Goal: Find specific page/section: Find specific page/section

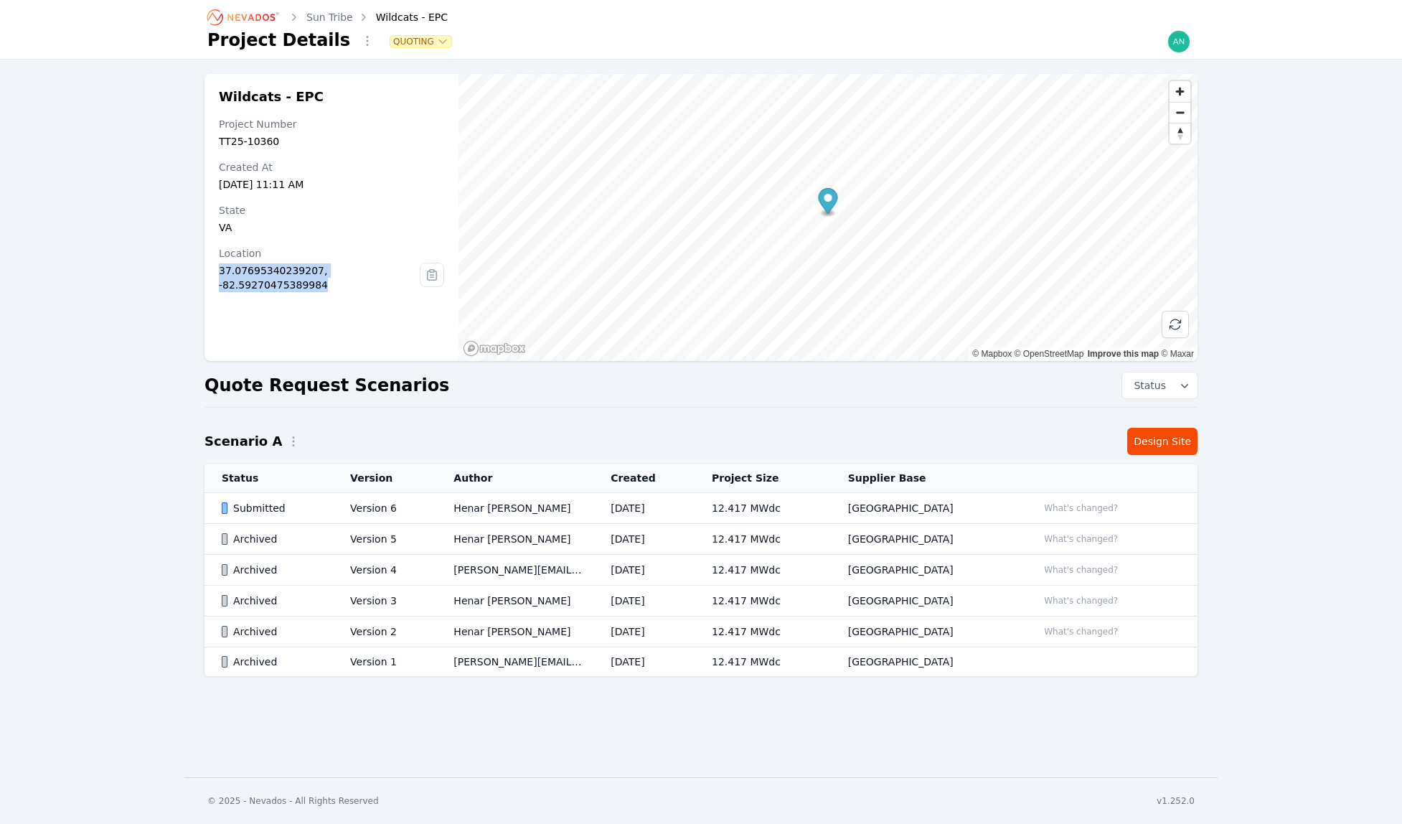
click at [264, 18] on icon "Breadcrumb" at bounding box center [244, 17] width 79 height 23
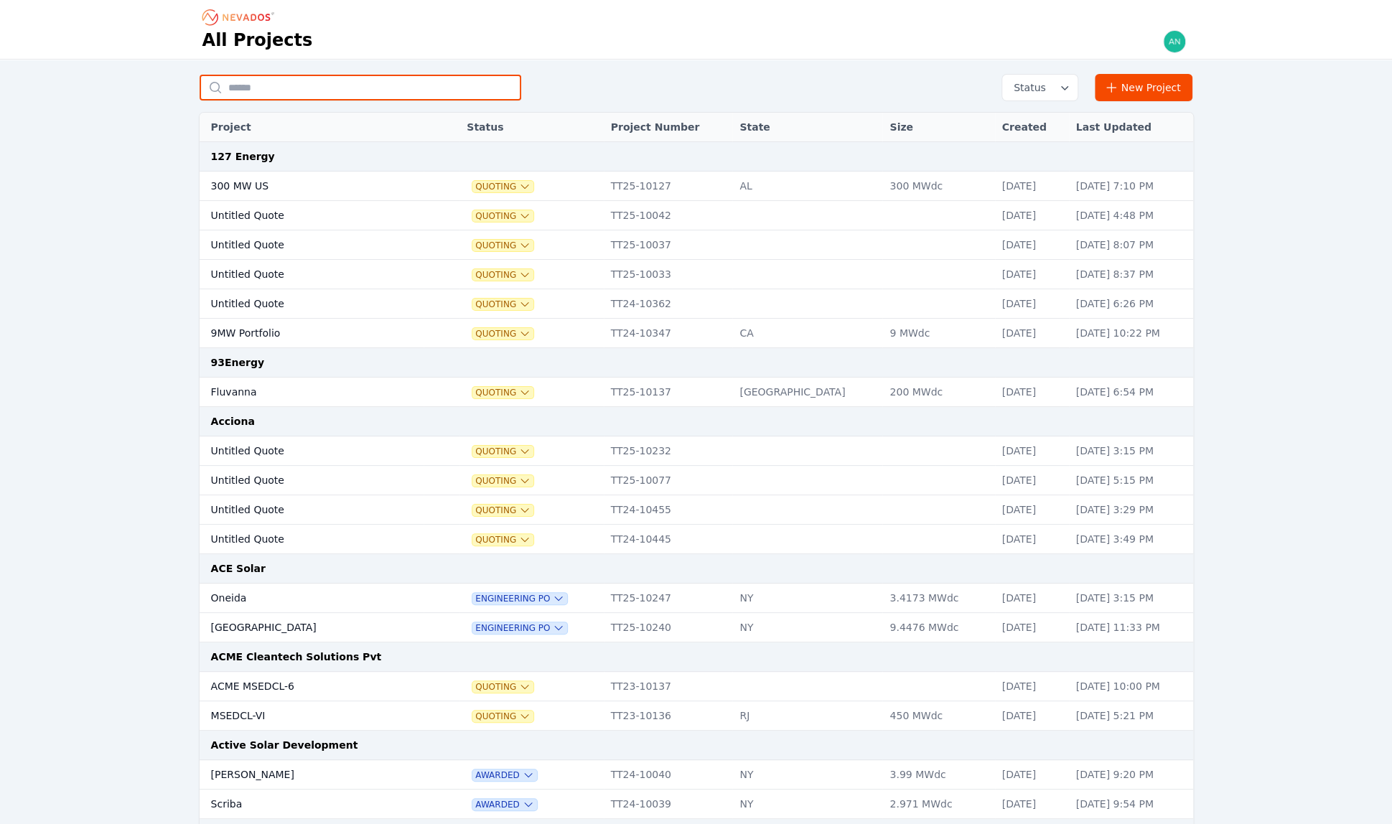
click at [297, 94] on input "text" at bounding box center [361, 88] width 322 height 26
type input "**********"
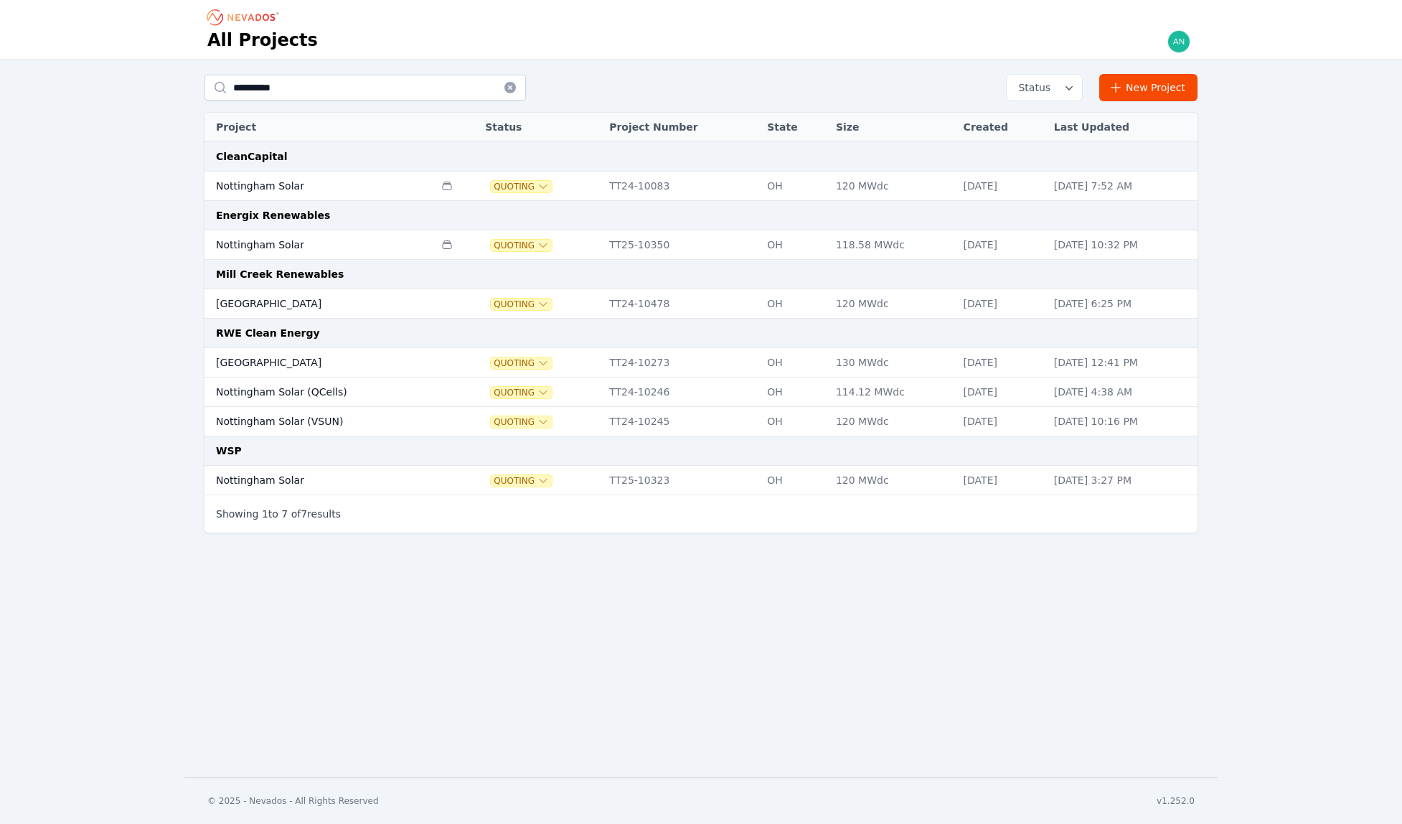
click at [314, 248] on td "Nottingham Solar" at bounding box center [320, 244] width 230 height 29
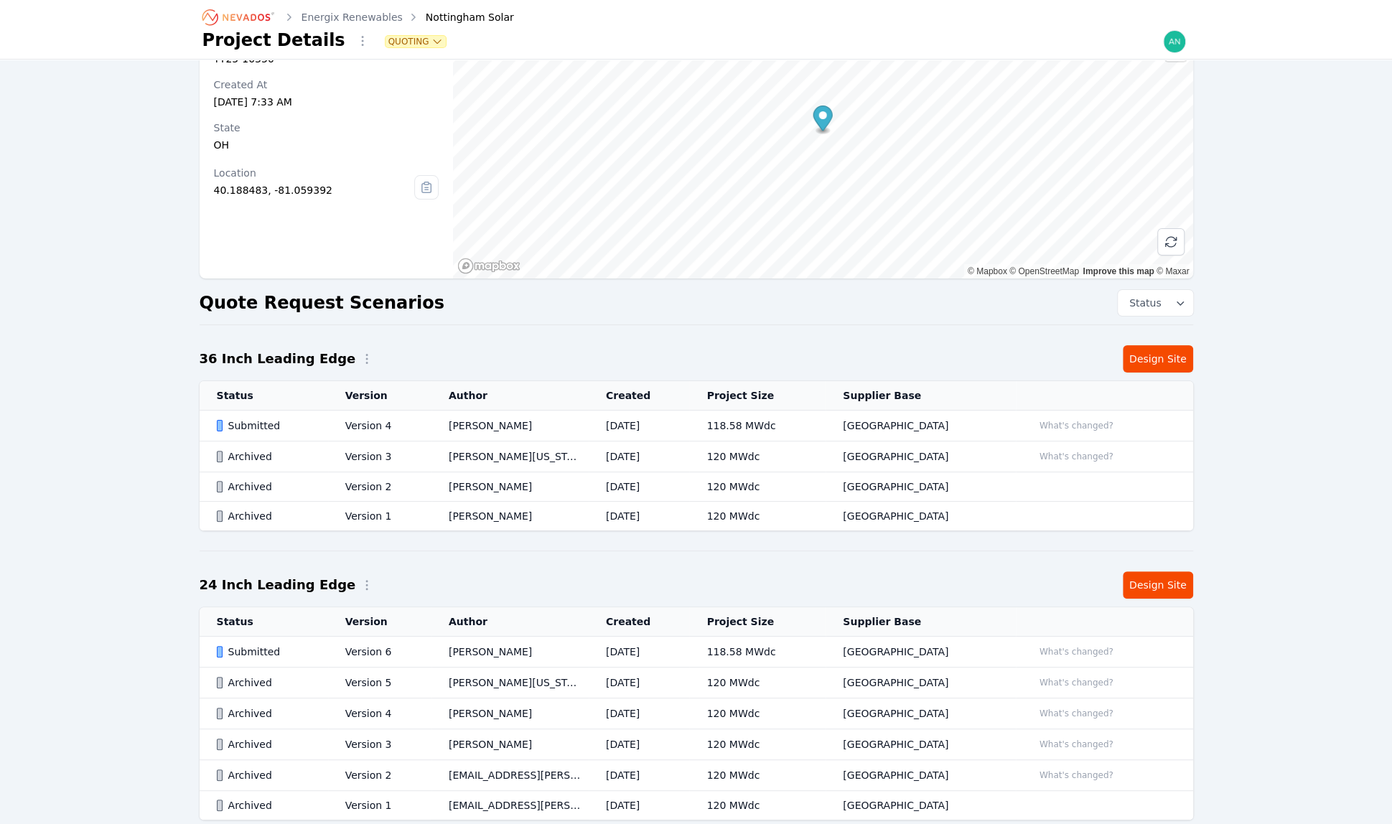
scroll to position [158, 0]
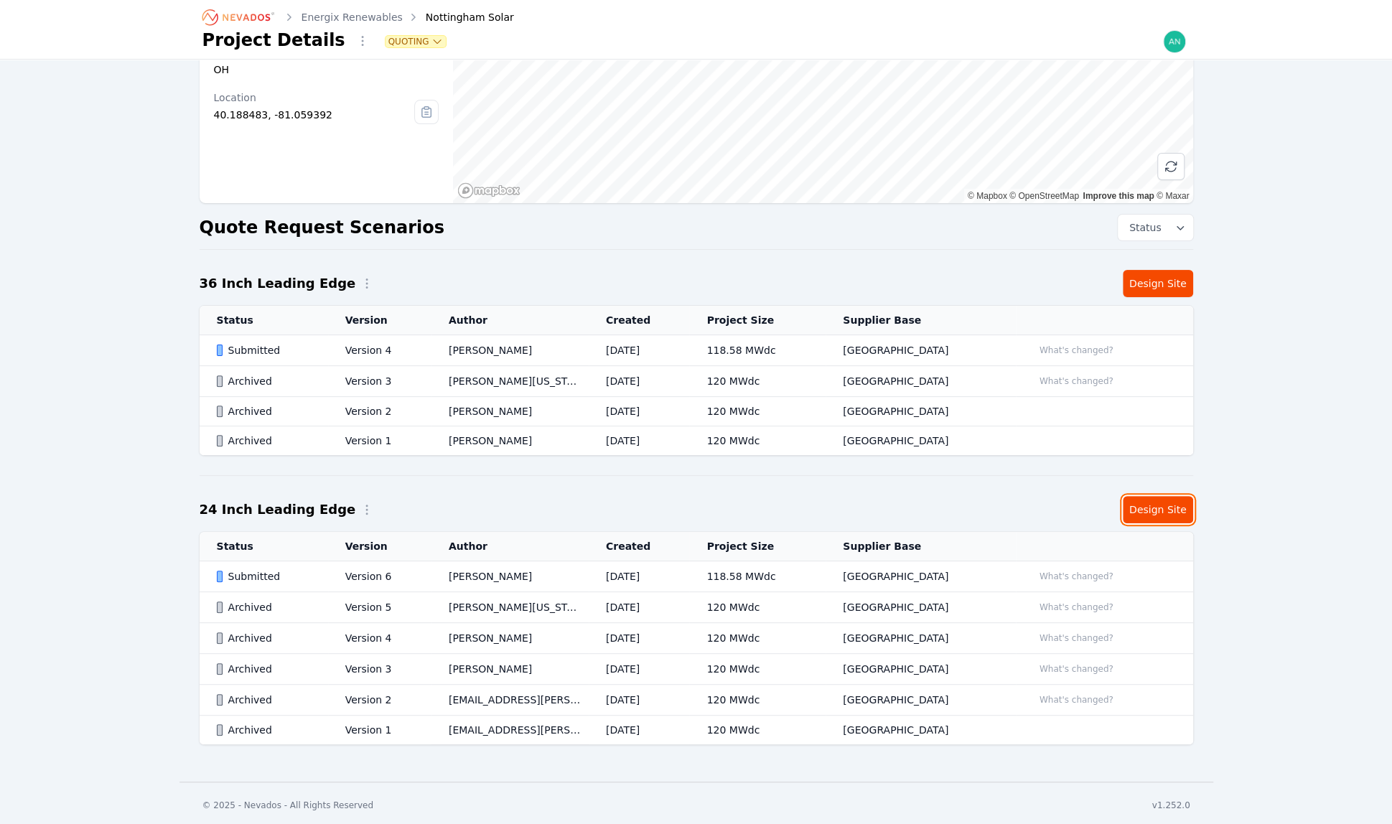
click at [1165, 507] on link "Design Site" at bounding box center [1157, 509] width 70 height 27
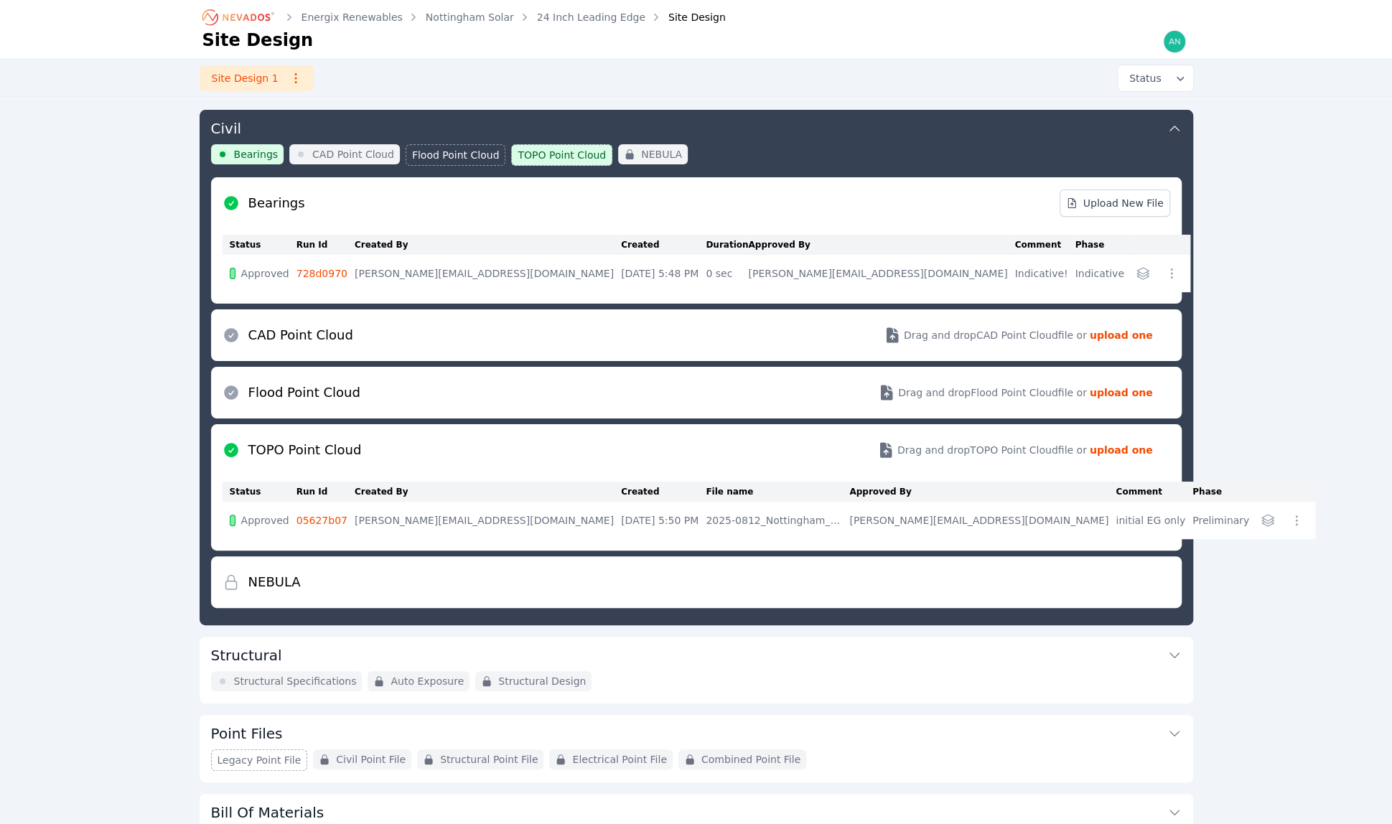
scroll to position [75, 0]
